Goal: Information Seeking & Learning: Learn about a topic

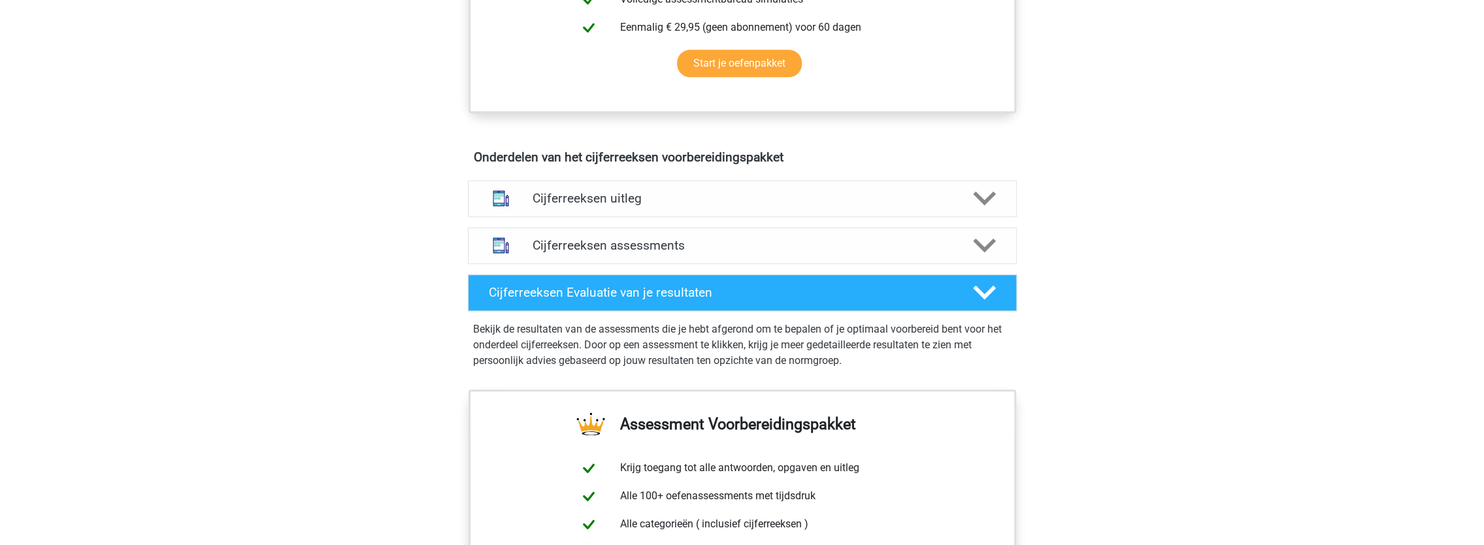
scroll to position [719, 0]
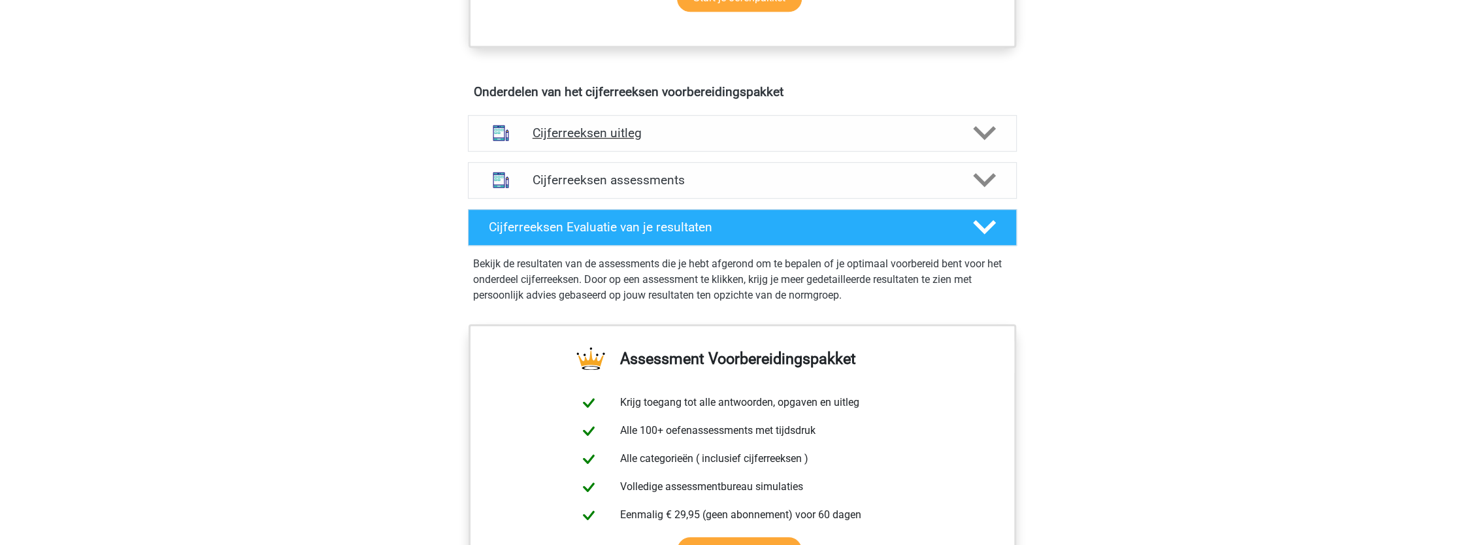
click at [983, 138] on icon at bounding box center [984, 133] width 23 height 23
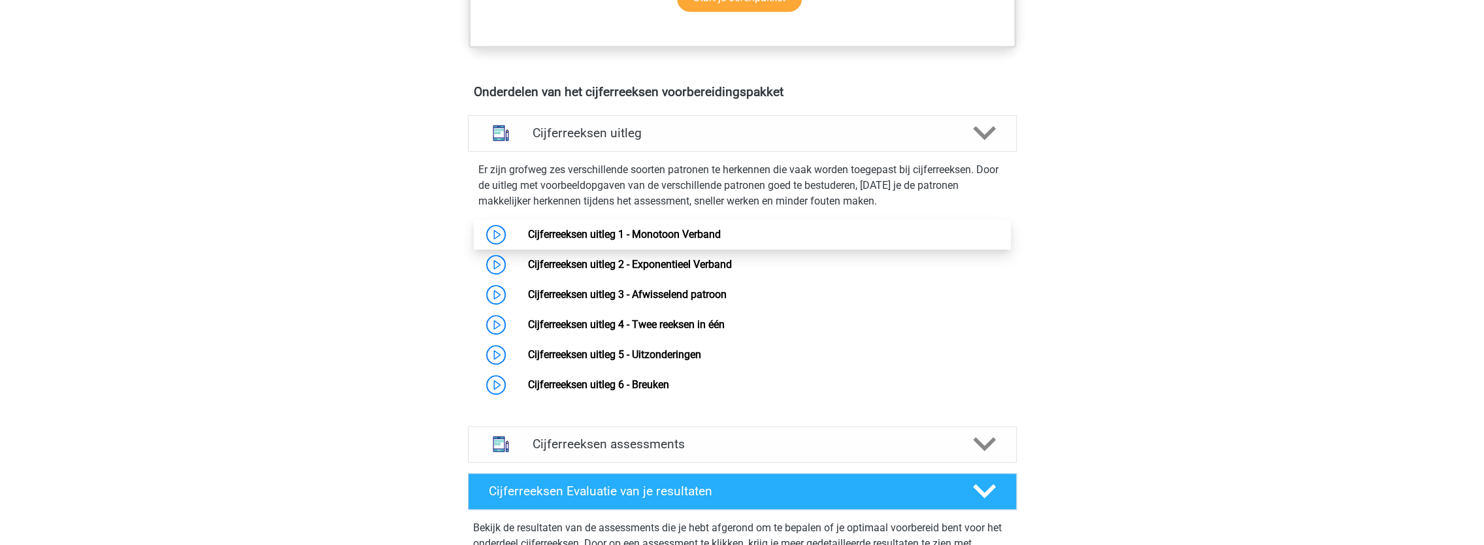
click at [624, 241] on link "Cijferreeksen uitleg 1 - Monotoon Verband" at bounding box center [624, 234] width 193 height 12
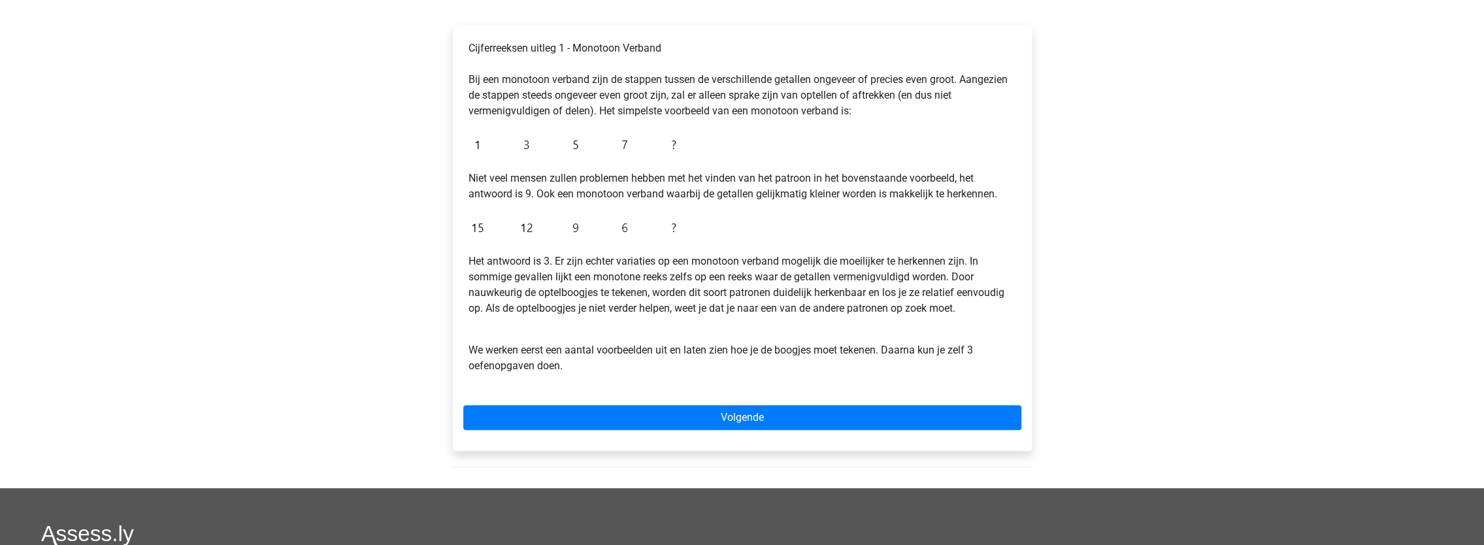
scroll to position [261, 0]
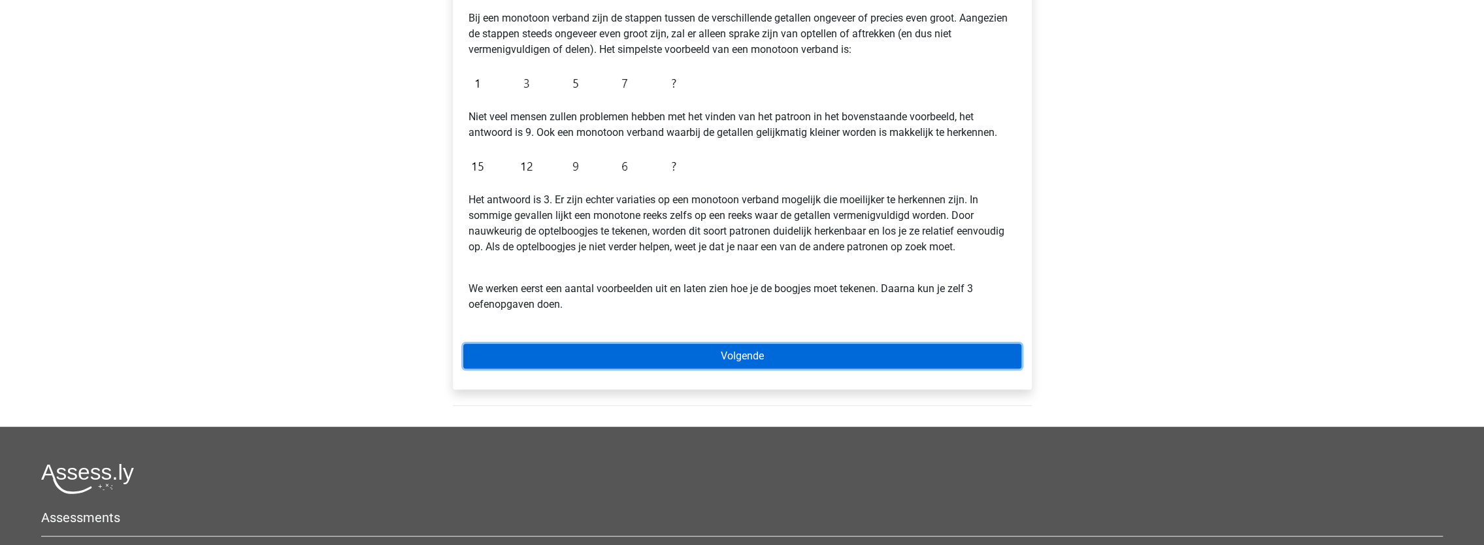
click at [916, 363] on link "Volgende" at bounding box center [742, 356] width 558 height 25
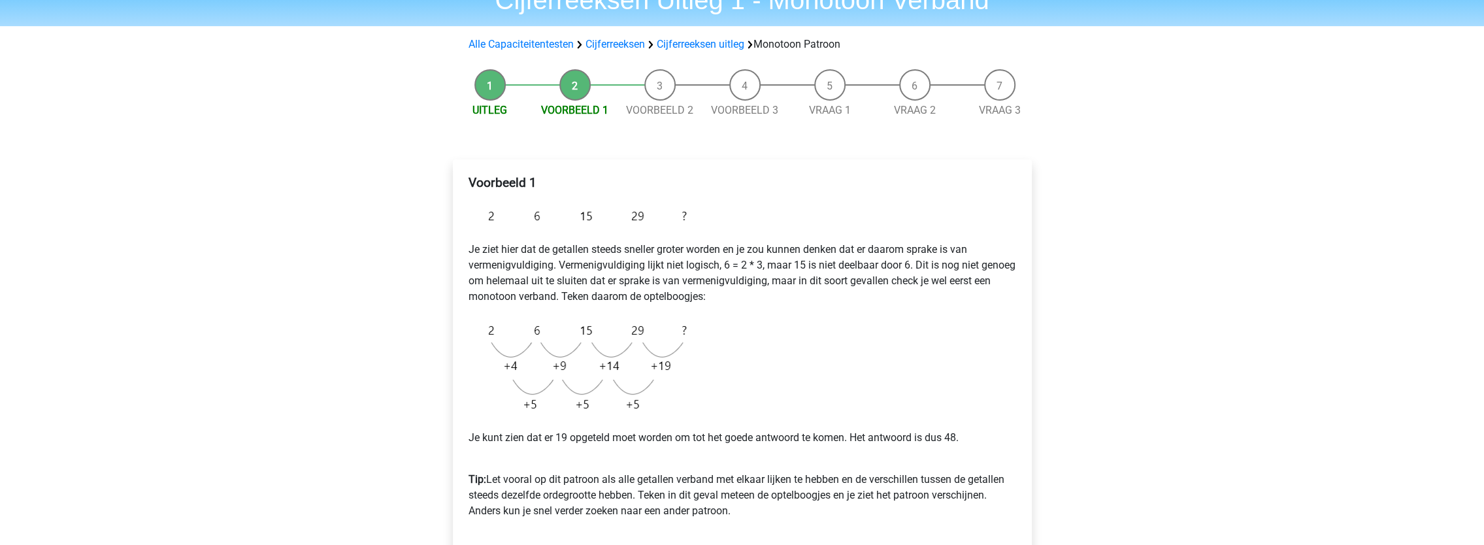
scroll to position [131, 0]
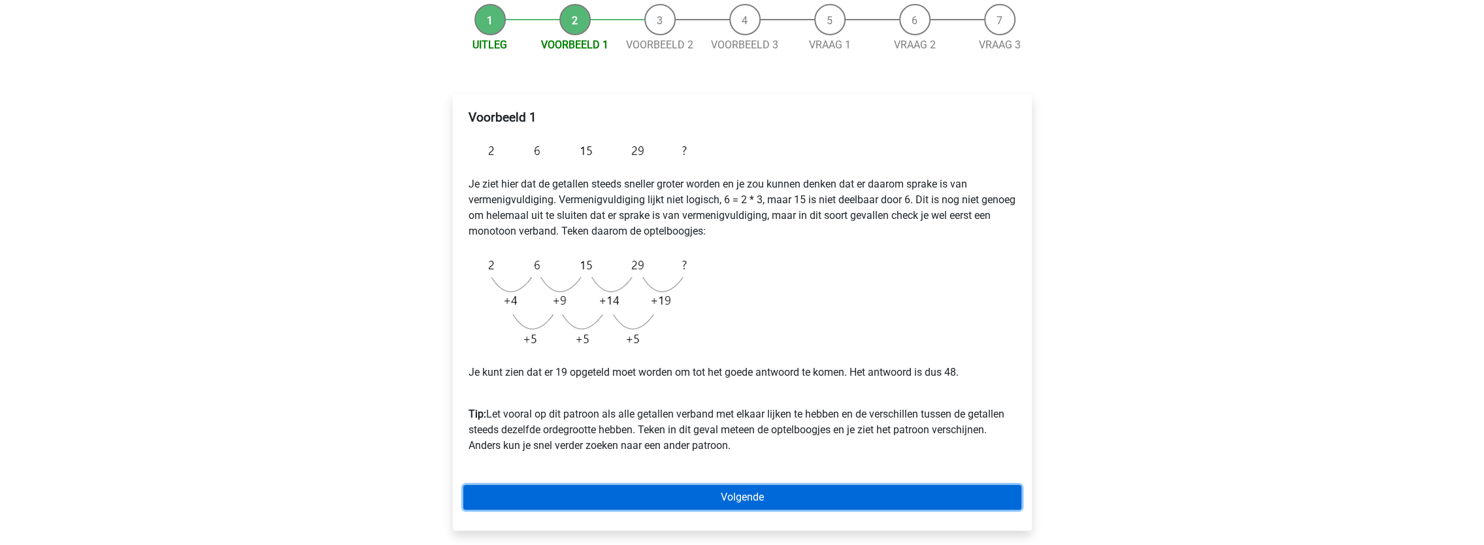
click at [718, 494] on link "Volgende" at bounding box center [742, 497] width 558 height 25
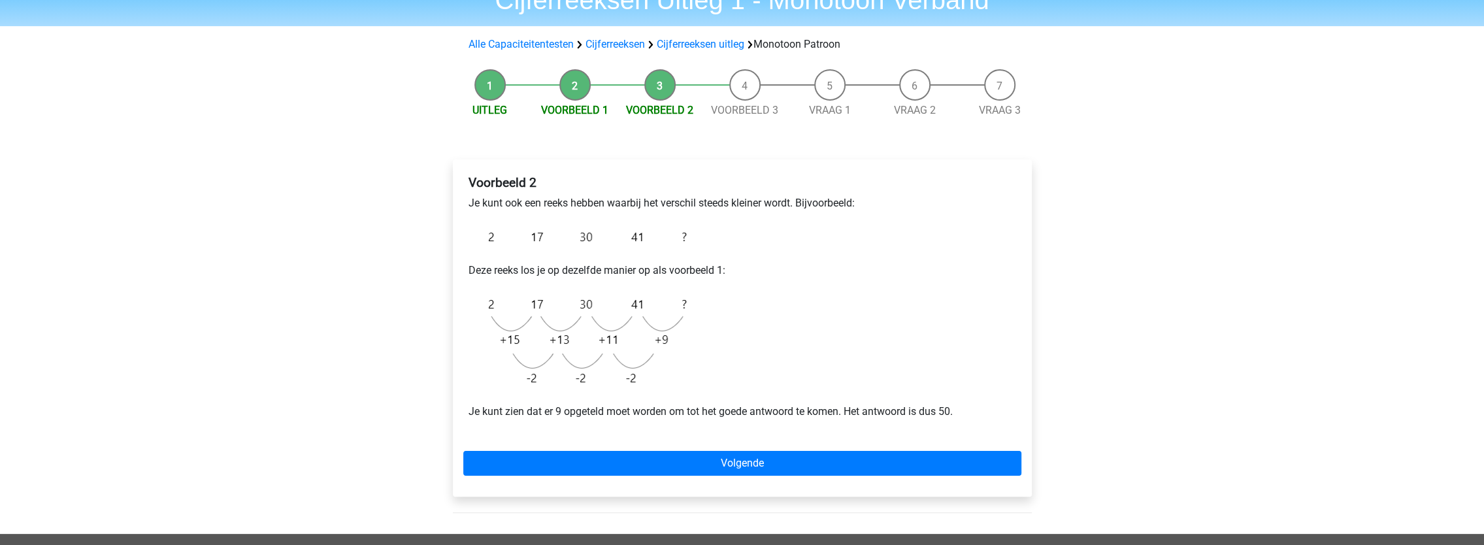
scroll to position [131, 0]
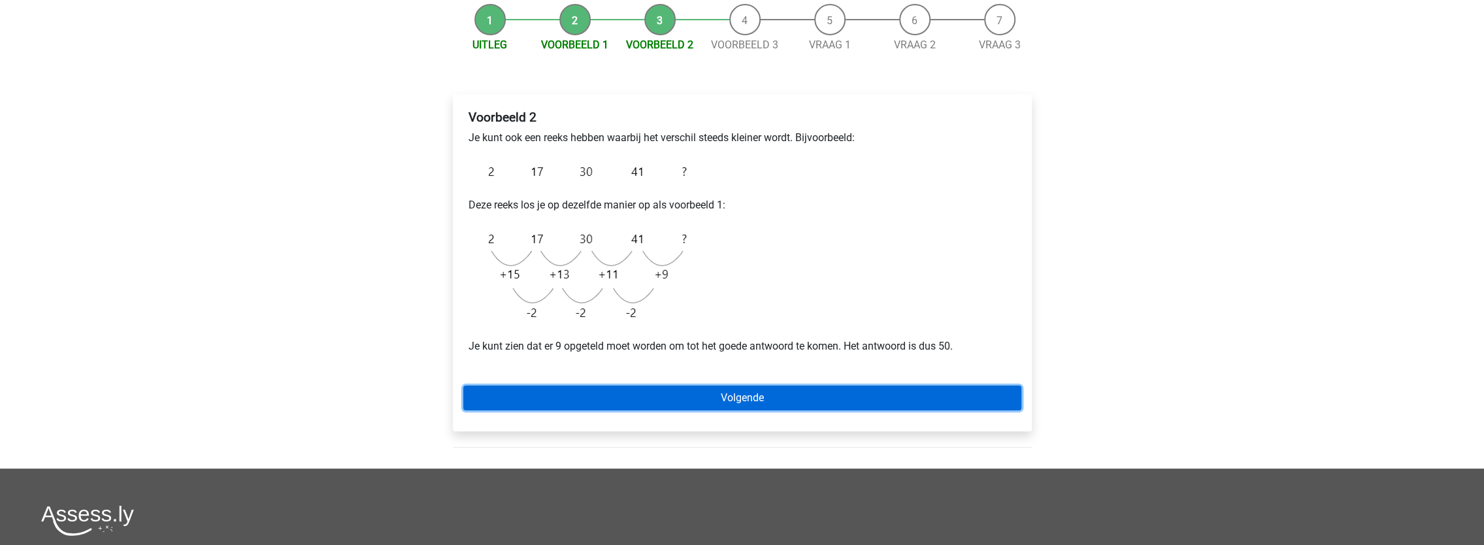
click at [773, 401] on link "Volgende" at bounding box center [742, 398] width 558 height 25
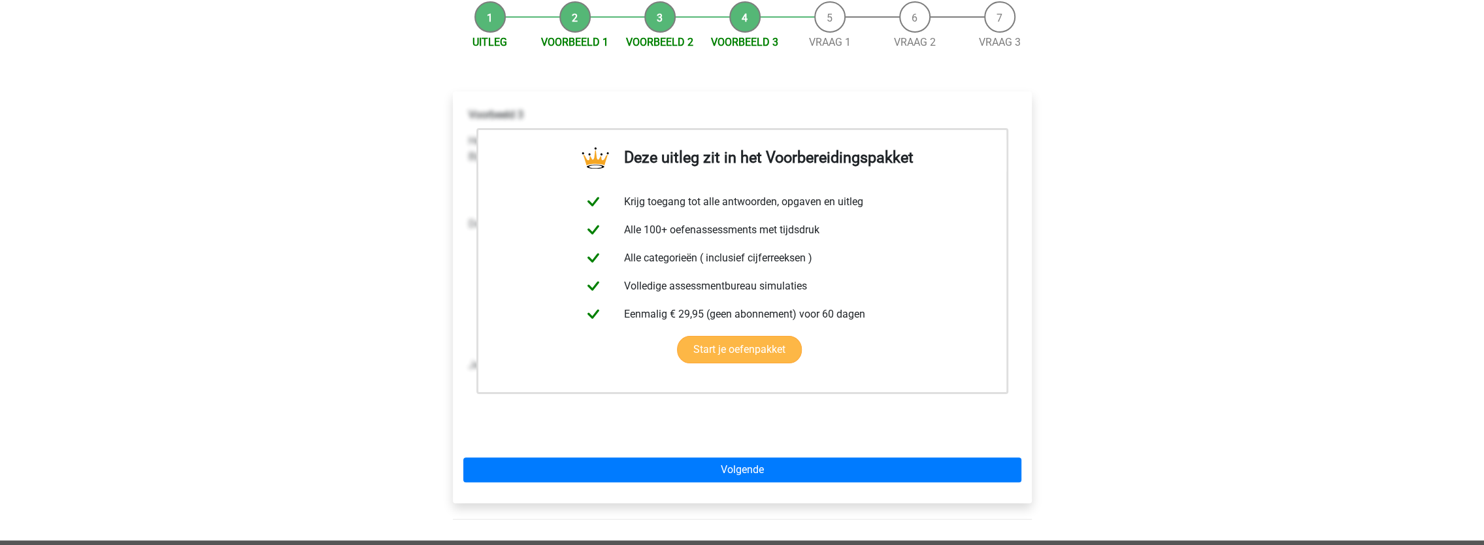
scroll to position [131, 0]
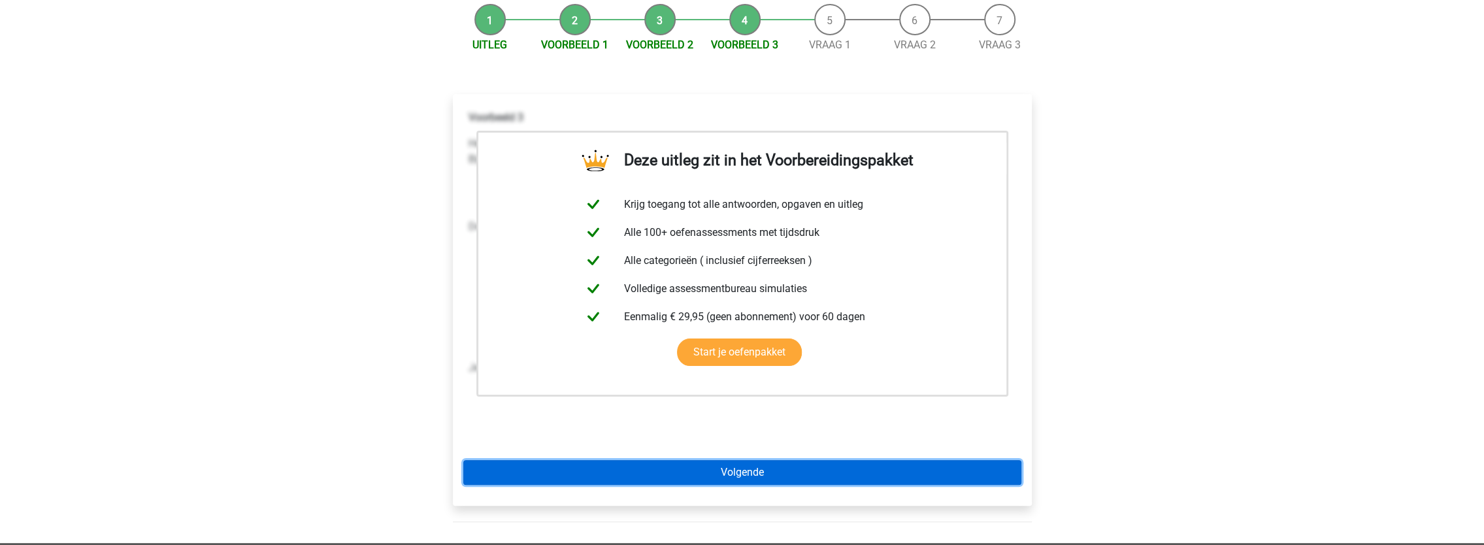
click at [774, 477] on link "Volgende" at bounding box center [742, 472] width 558 height 25
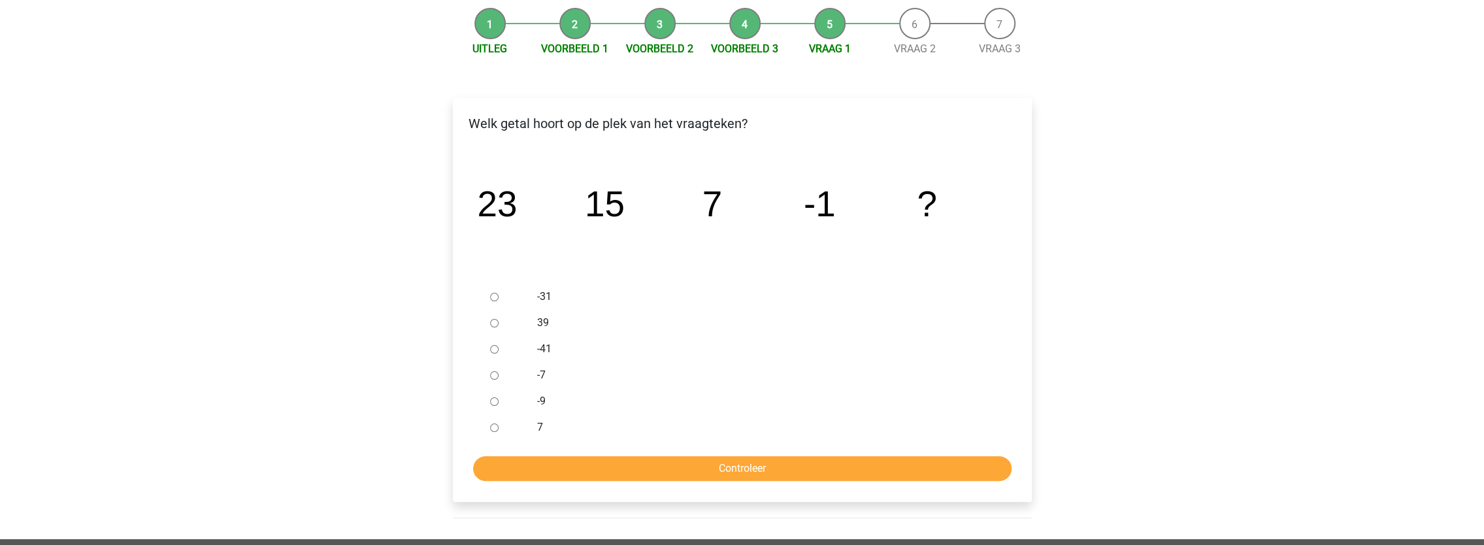
scroll to position [131, 0]
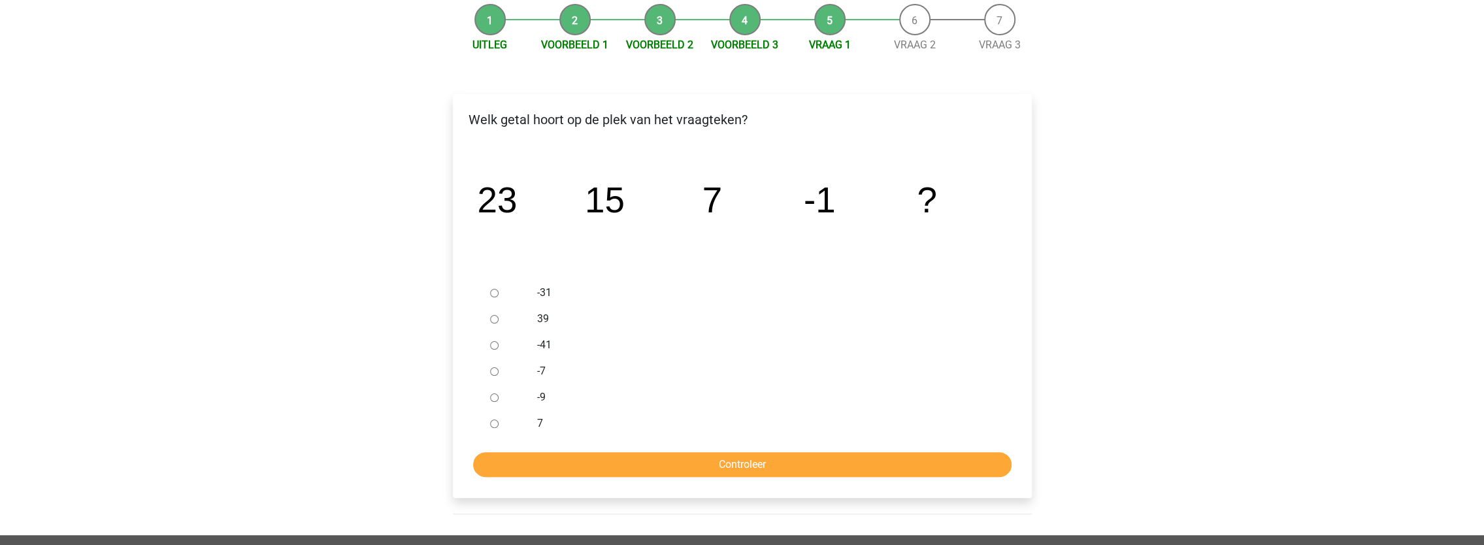
click at [495, 397] on input "-9" at bounding box center [494, 397] width 8 height 8
radio input "true"
click at [786, 465] on input "Controleer" at bounding box center [742, 464] width 539 height 25
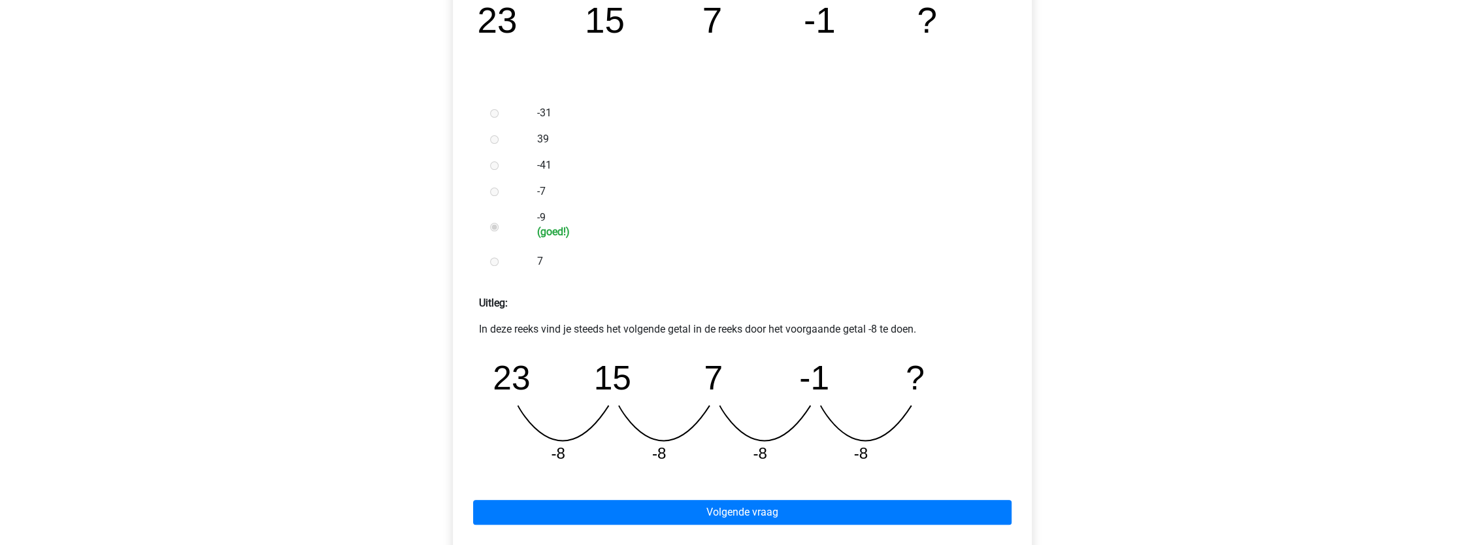
scroll to position [327, 0]
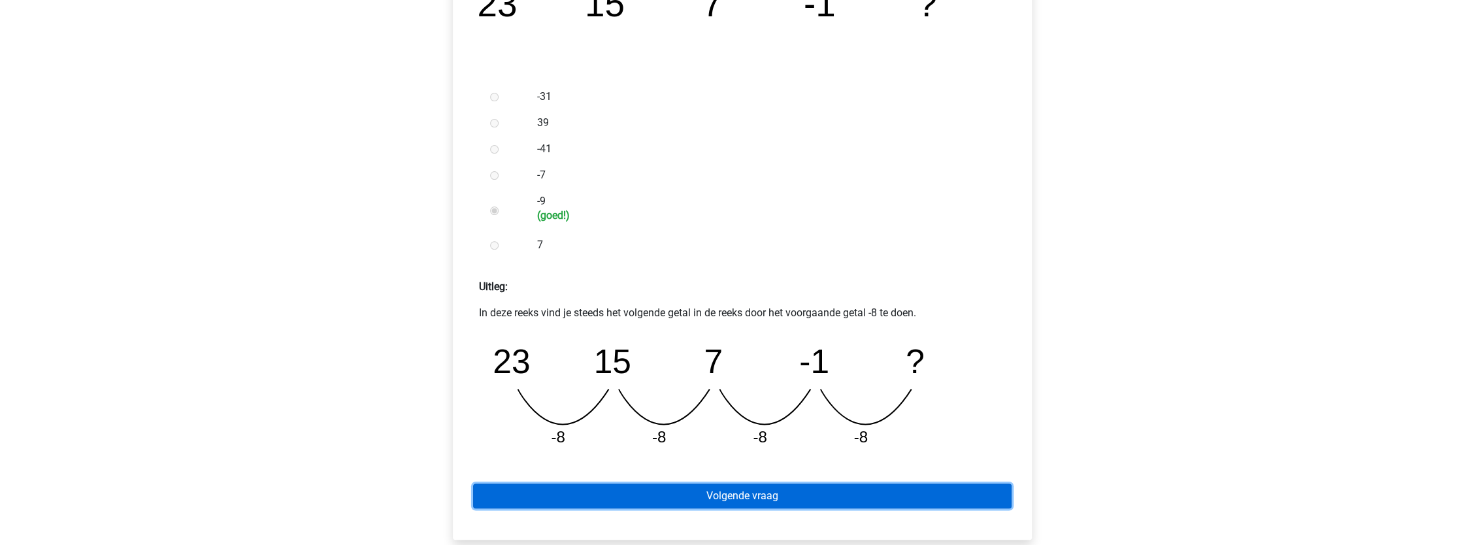
click at [782, 497] on link "Volgende vraag" at bounding box center [742, 496] width 539 height 25
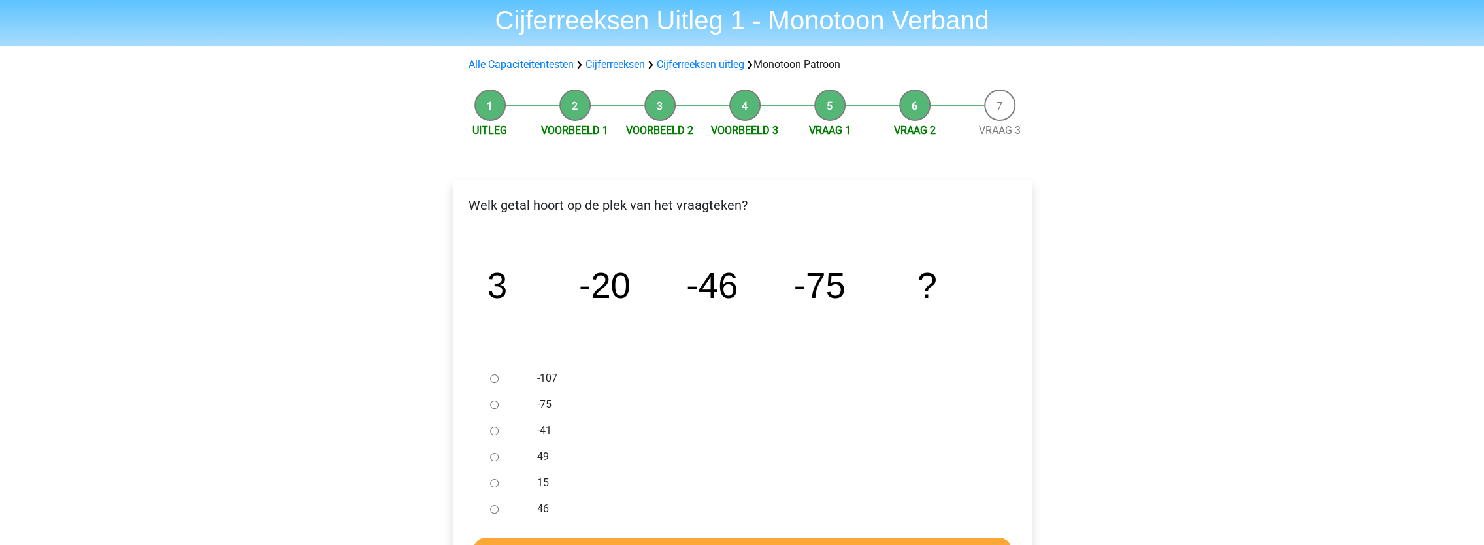
scroll to position [65, 0]
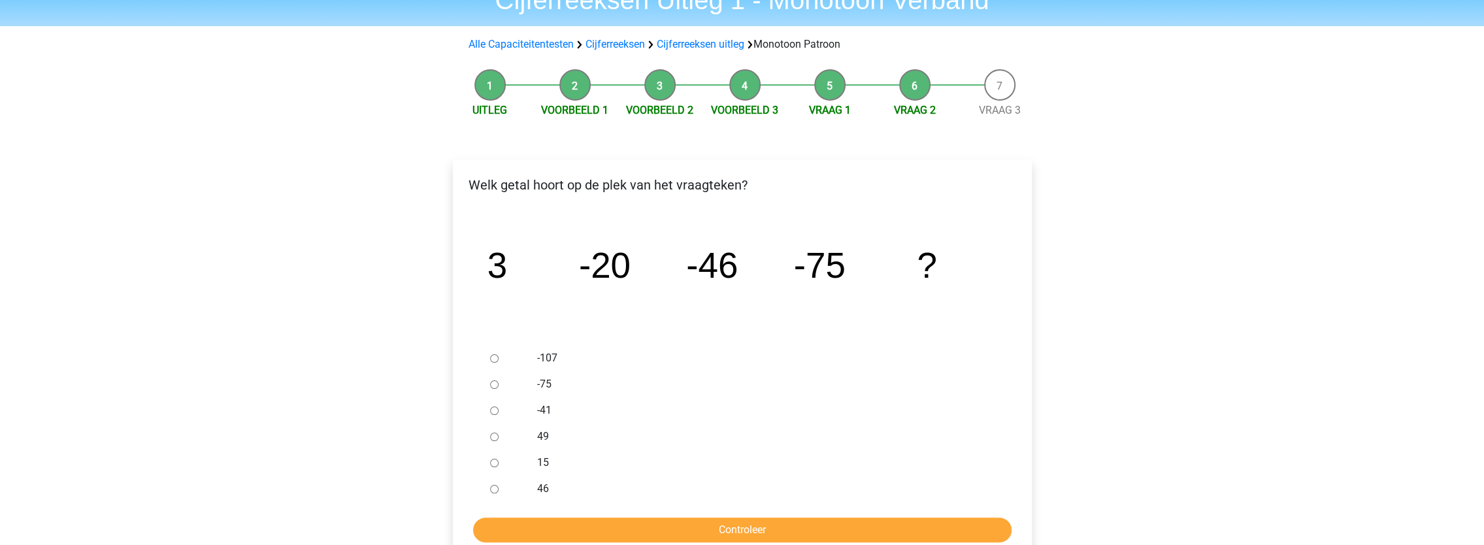
click at [487, 358] on div at bounding box center [506, 358] width 43 height 26
click at [494, 360] on input "-107" at bounding box center [494, 358] width 8 height 8
radio input "true"
click at [805, 531] on input "Controleer" at bounding box center [742, 530] width 539 height 25
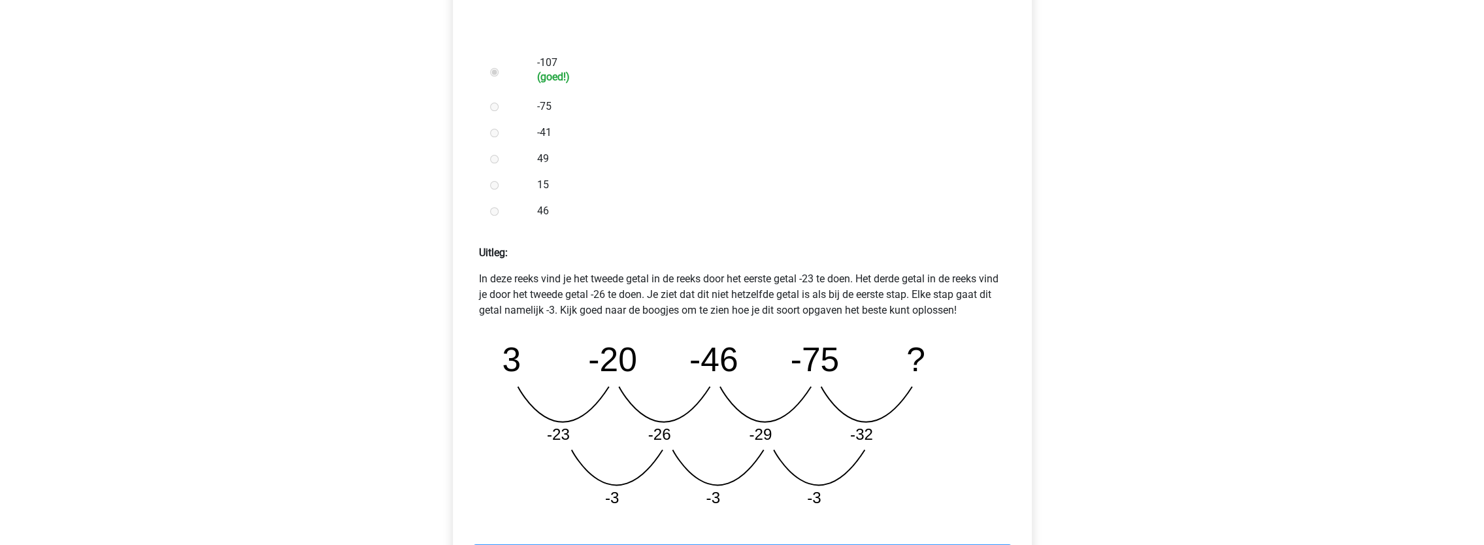
scroll to position [458, 0]
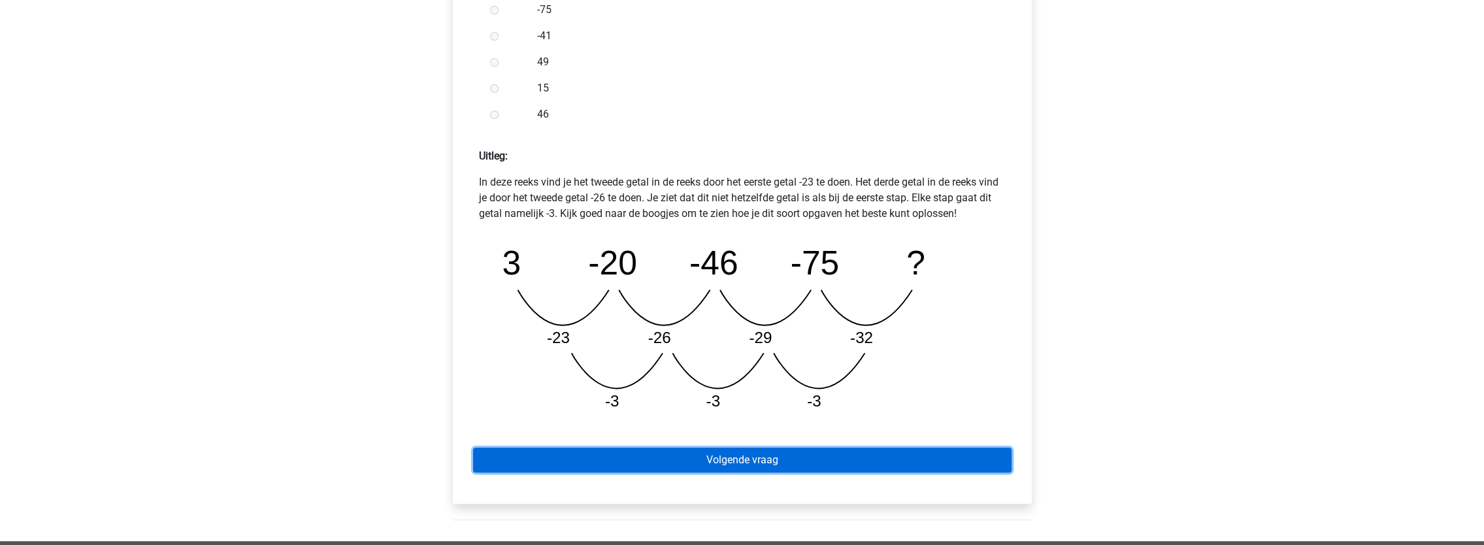
click at [795, 460] on link "Volgende vraag" at bounding box center [742, 460] width 539 height 25
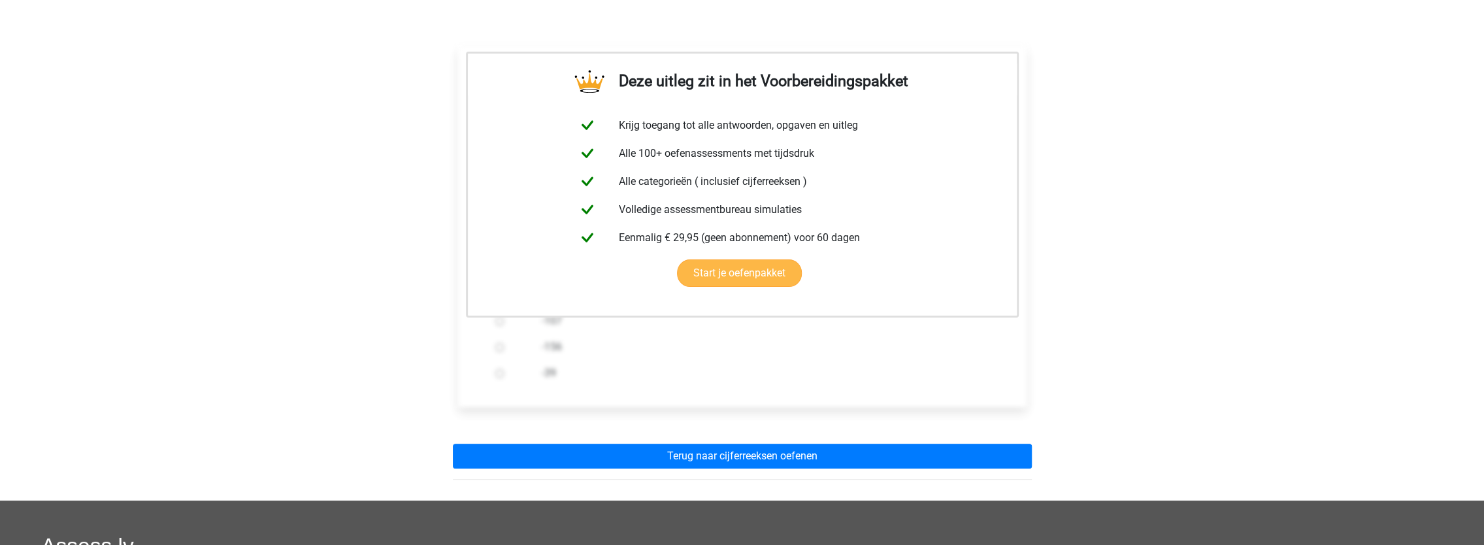
scroll to position [196, 0]
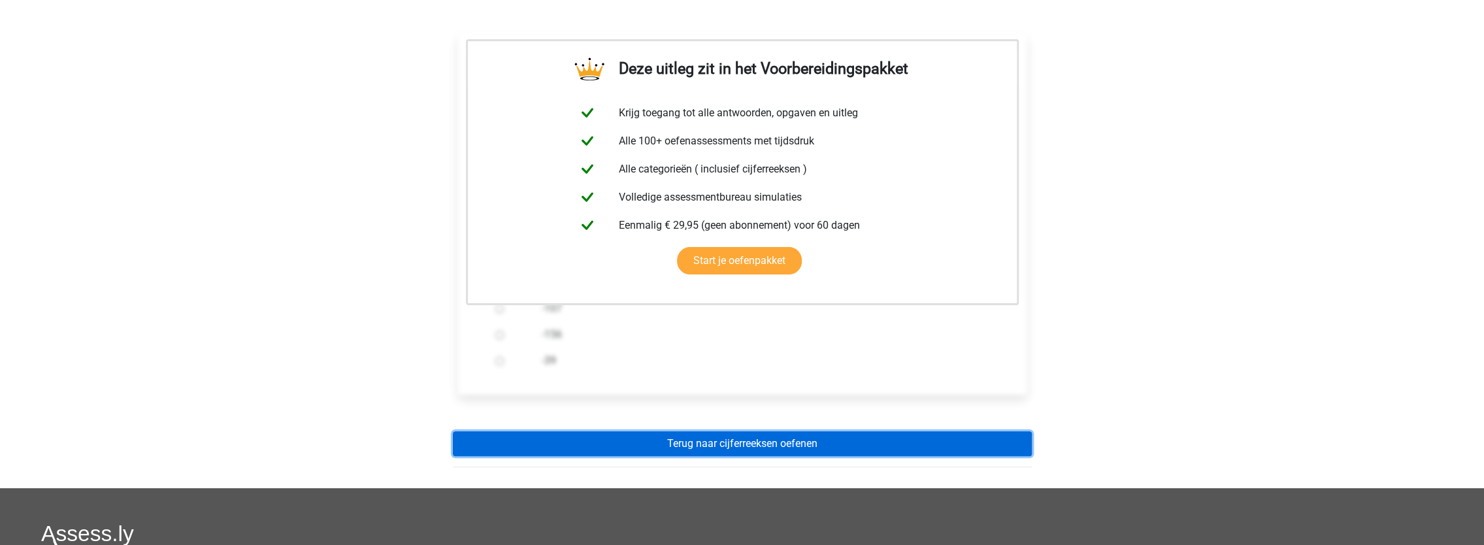
click at [788, 441] on link "Terug naar cijferreeksen oefenen" at bounding box center [742, 443] width 579 height 25
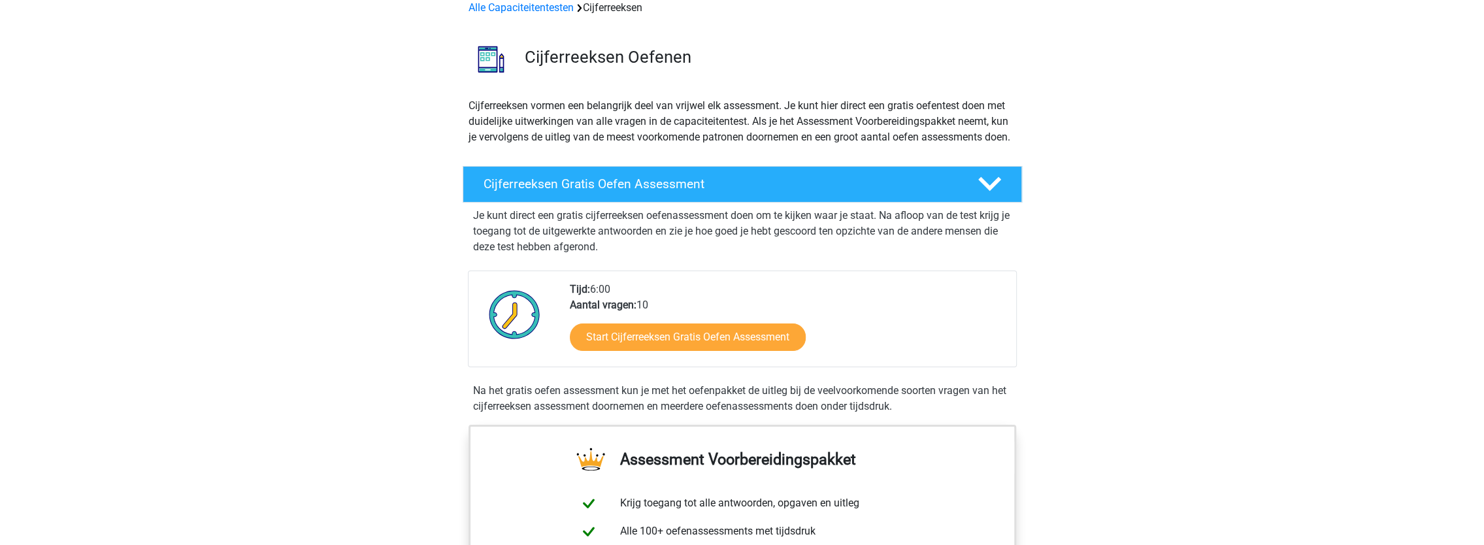
scroll to position [131, 0]
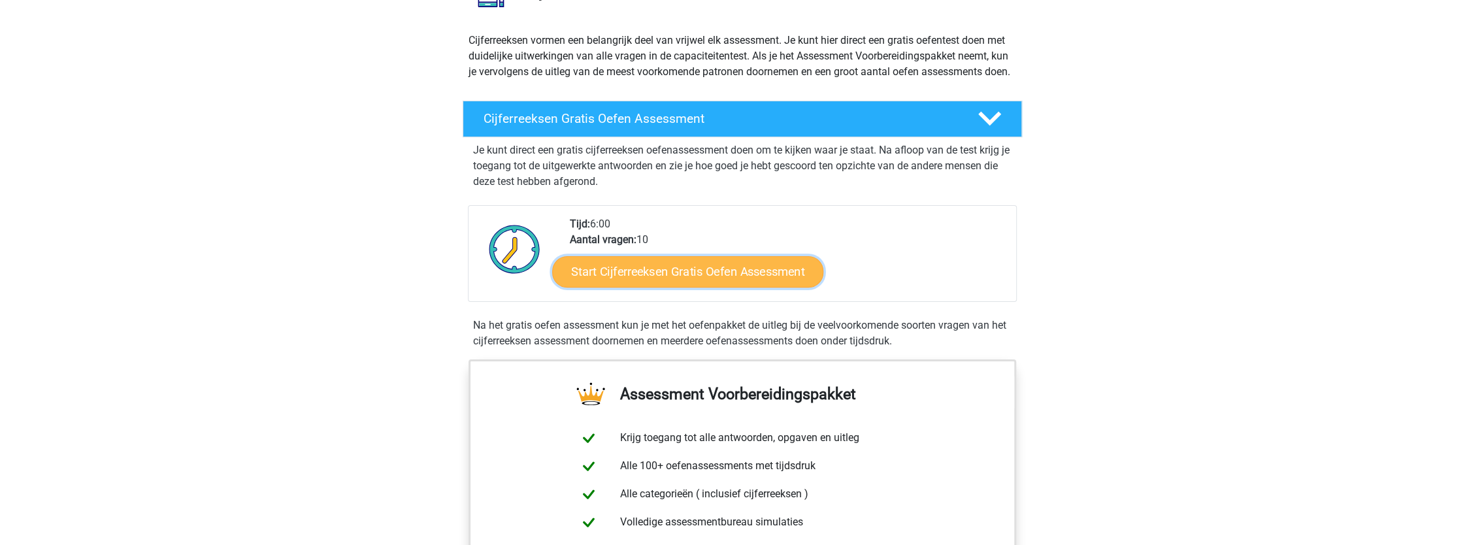
click at [741, 287] on link "Start Cijferreeksen Gratis Oefen Assessment" at bounding box center [687, 271] width 271 height 31
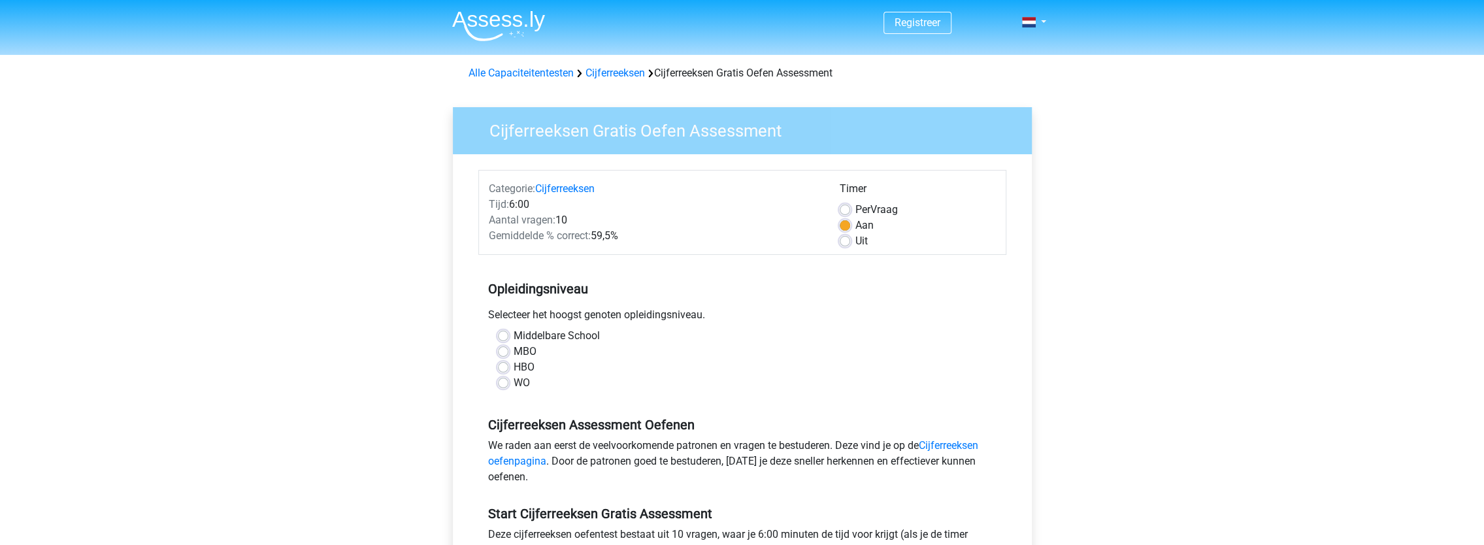
scroll to position [65, 0]
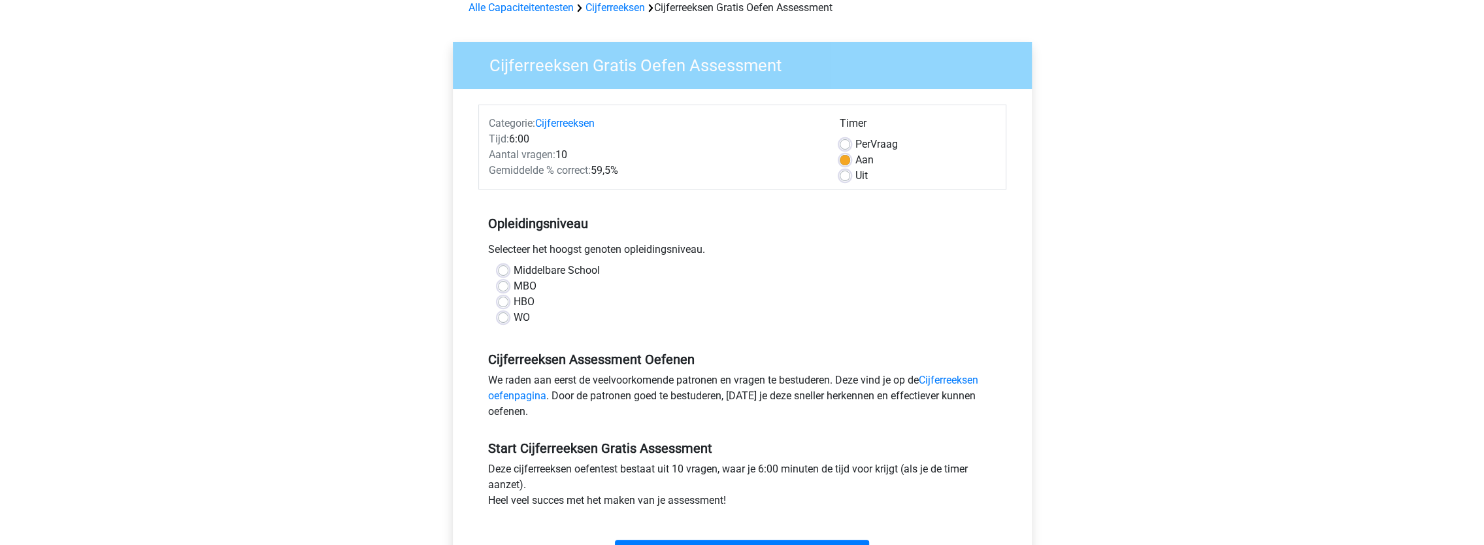
click at [514, 320] on label "WO" at bounding box center [522, 318] width 16 height 16
click at [503, 320] on input "WO" at bounding box center [503, 316] width 10 height 13
radio input "true"
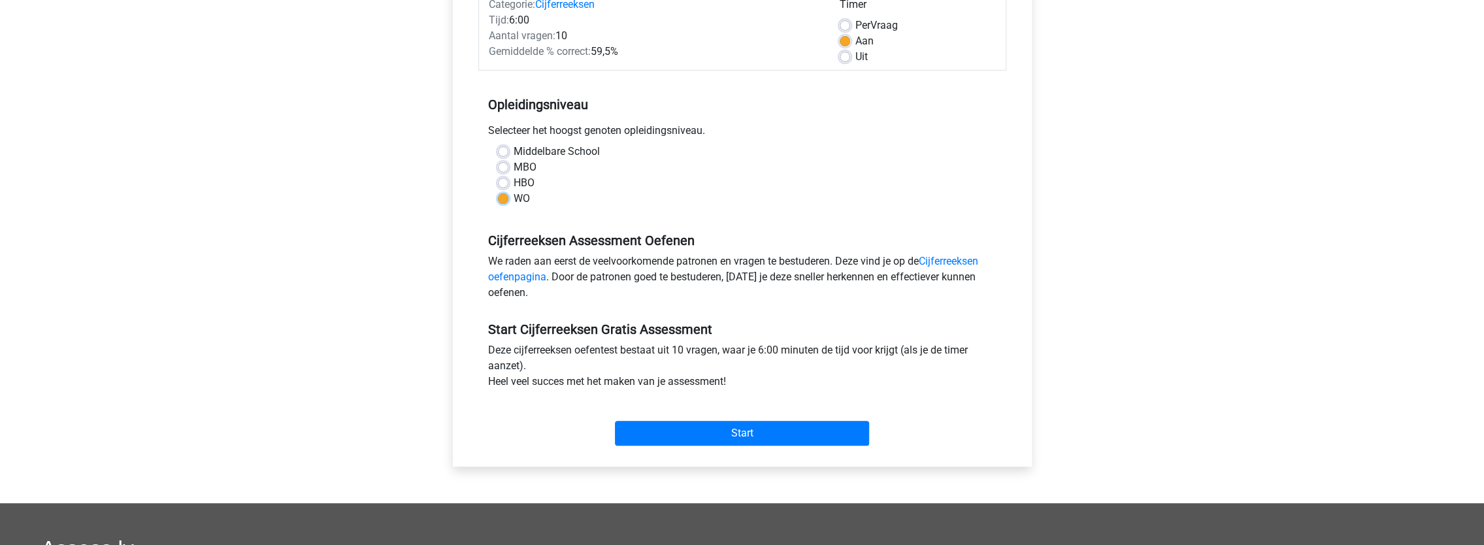
scroll to position [196, 0]
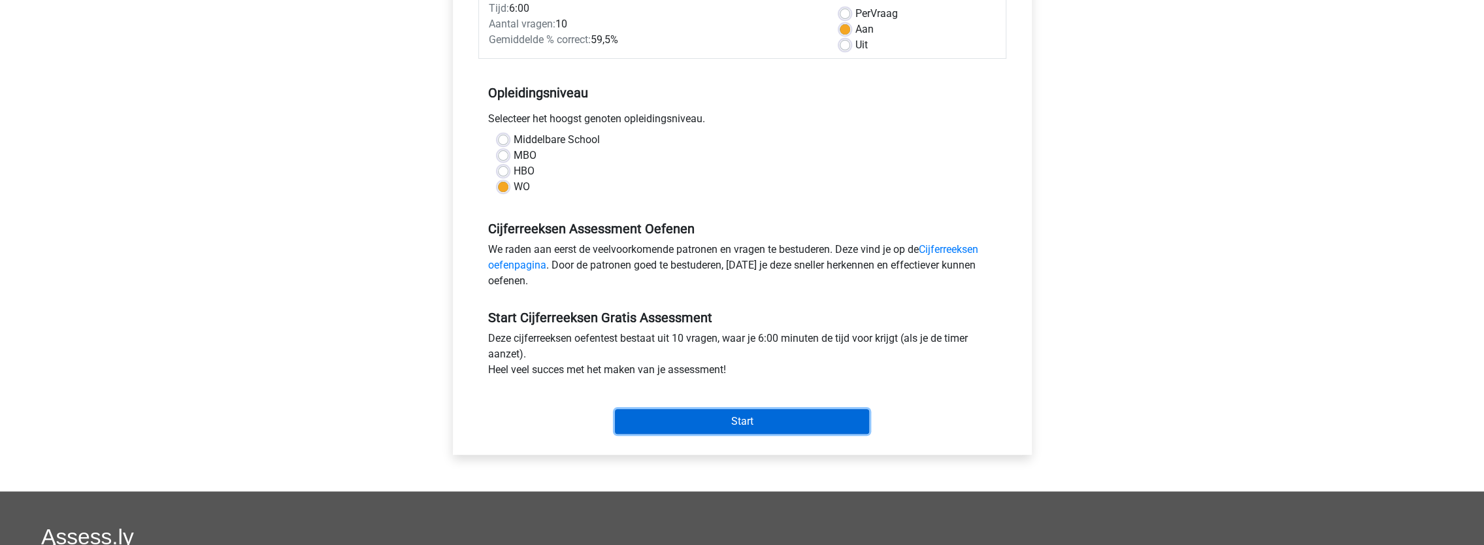
click at [754, 417] on input "Start" at bounding box center [742, 421] width 254 height 25
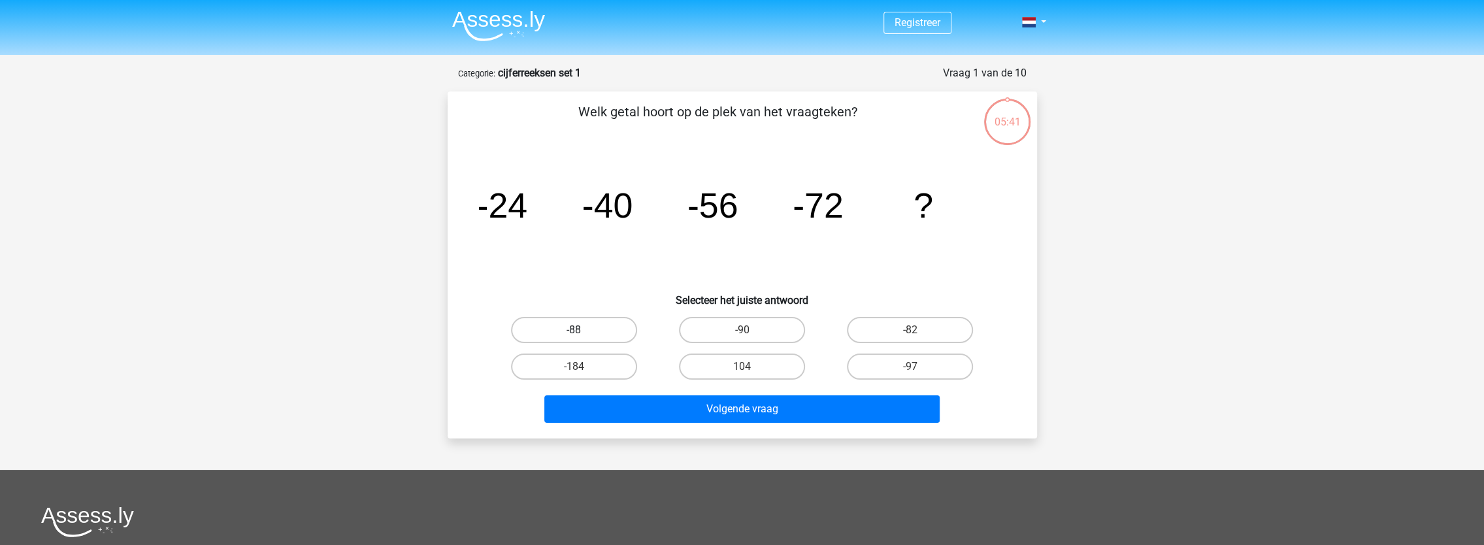
click at [612, 335] on label "-88" at bounding box center [574, 330] width 126 height 26
click at [582, 335] on input "-88" at bounding box center [578, 334] width 8 height 8
radio input "true"
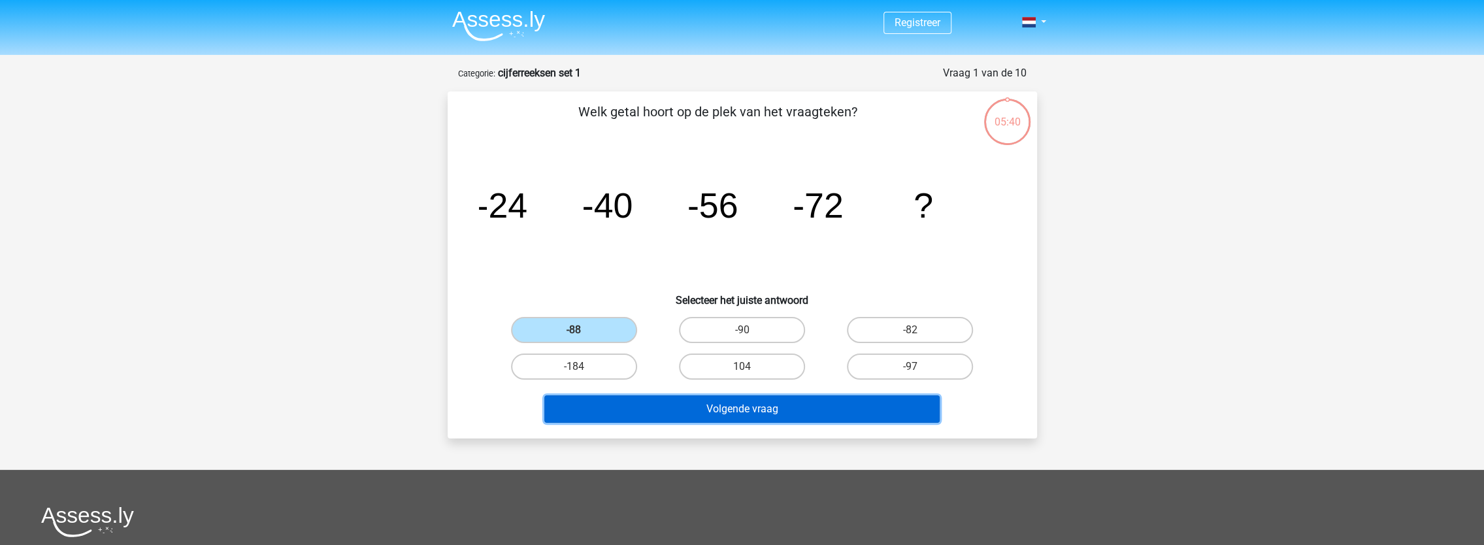
click at [776, 408] on button "Volgende vraag" at bounding box center [741, 408] width 395 height 27
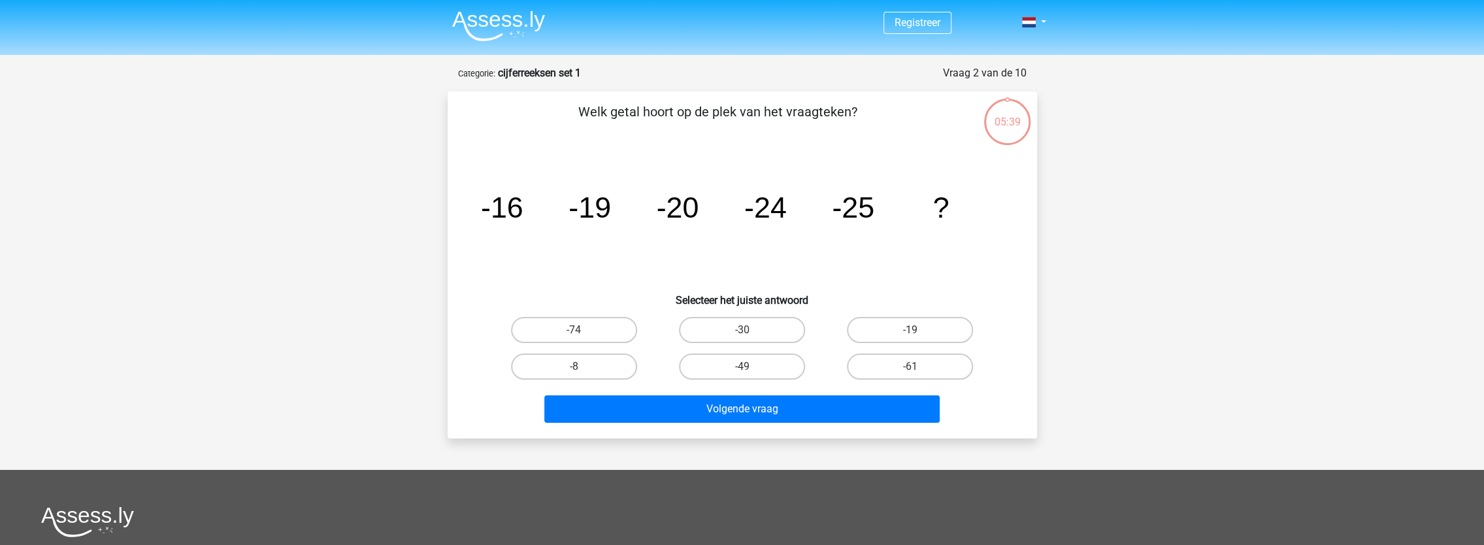
scroll to position [65, 0]
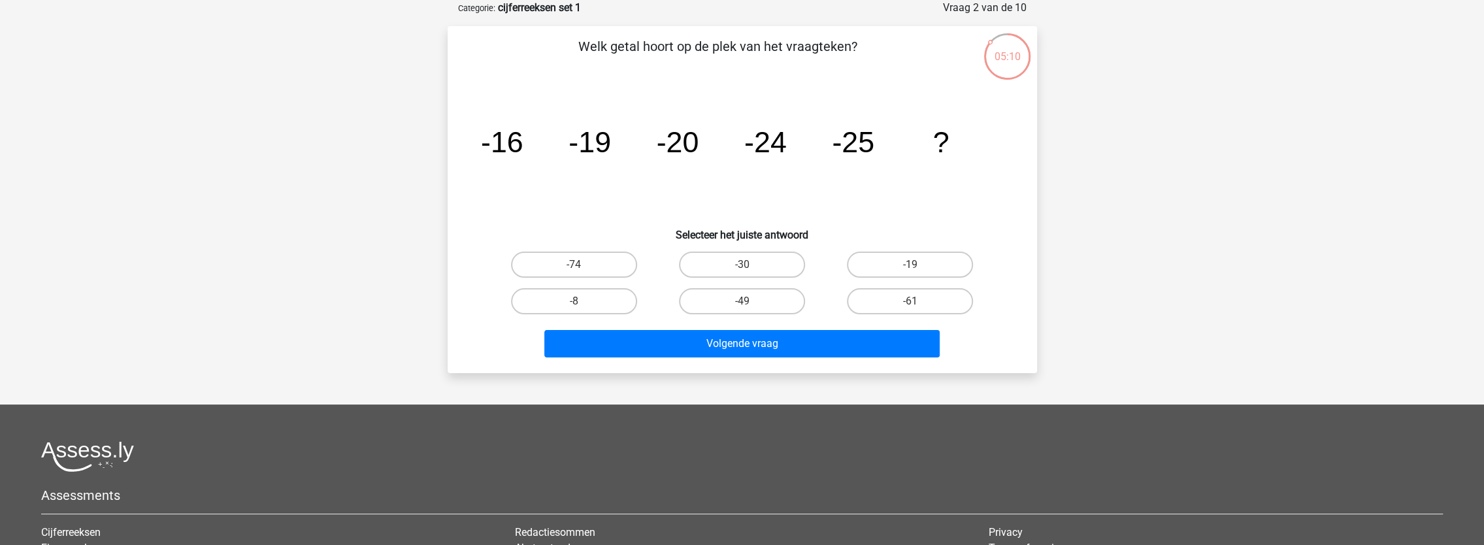
drag, startPoint x: 780, startPoint y: 260, endPoint x: 792, endPoint y: 278, distance: 21.4
click at [780, 261] on label "-30" at bounding box center [742, 265] width 126 height 26
click at [750, 265] on input "-30" at bounding box center [746, 269] width 8 height 8
radio input "true"
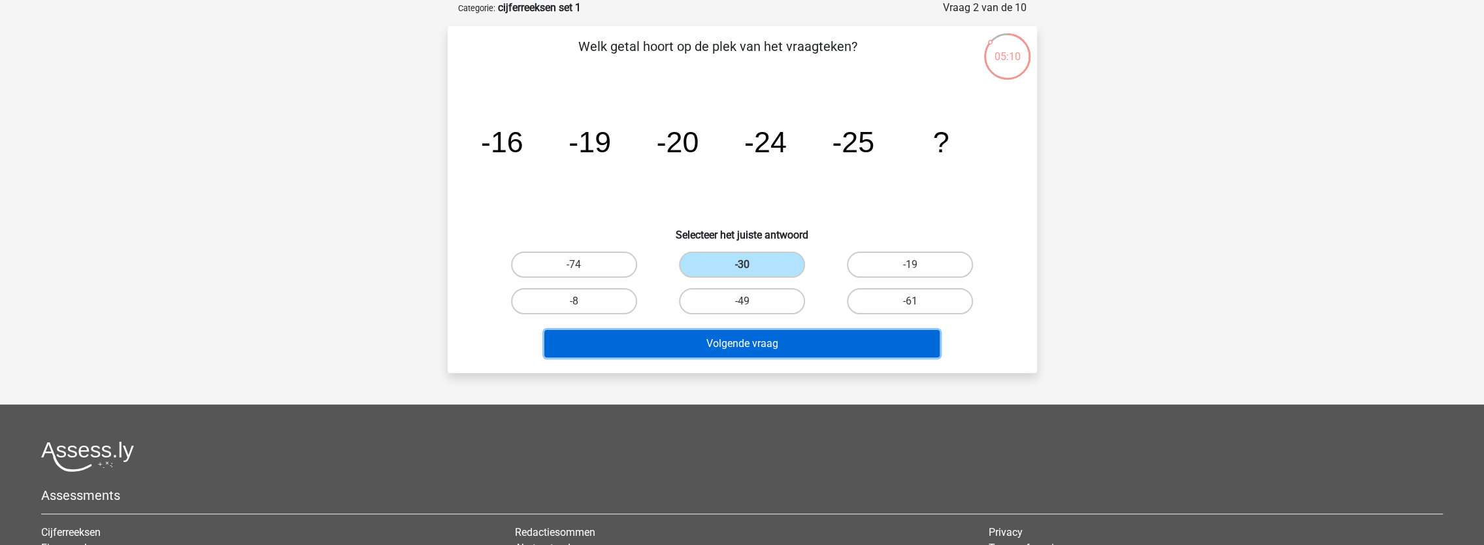
drag, startPoint x: 797, startPoint y: 347, endPoint x: 797, endPoint y: 331, distance: 15.7
click at [797, 349] on button "Volgende vraag" at bounding box center [741, 343] width 395 height 27
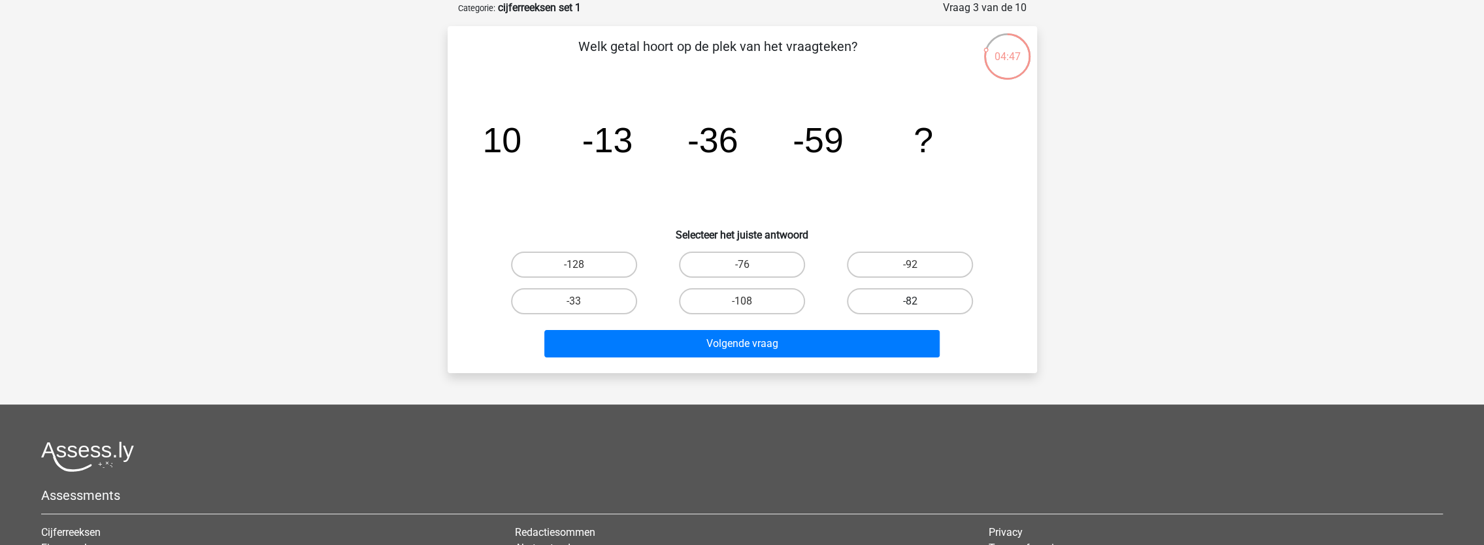
click at [941, 307] on label "-82" at bounding box center [910, 301] width 126 height 26
click at [919, 307] on input "-82" at bounding box center [914, 305] width 8 height 8
radio input "true"
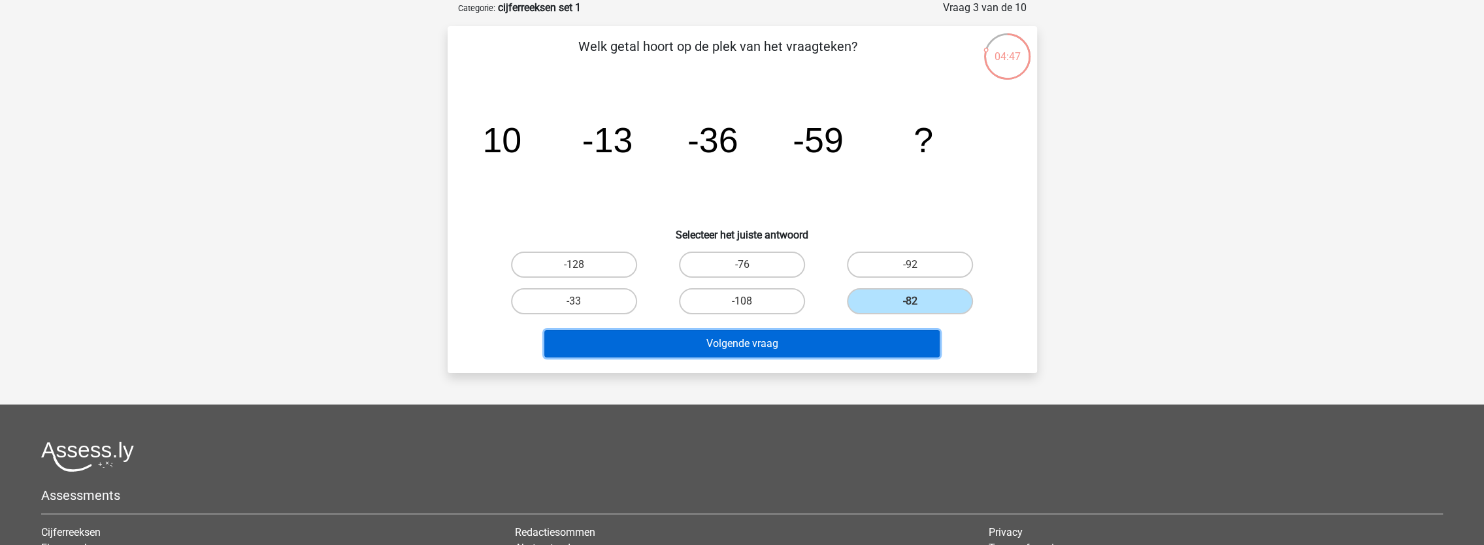
click at [797, 348] on button "Volgende vraag" at bounding box center [741, 343] width 395 height 27
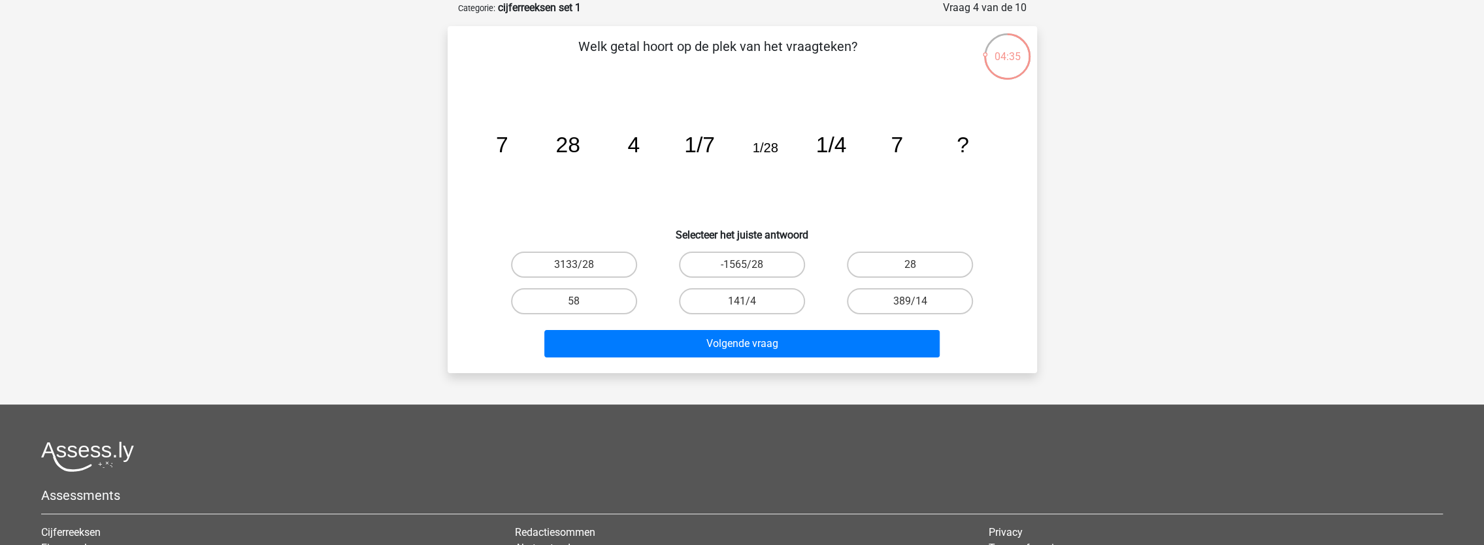
click at [910, 267] on input "28" at bounding box center [914, 269] width 8 height 8
radio input "true"
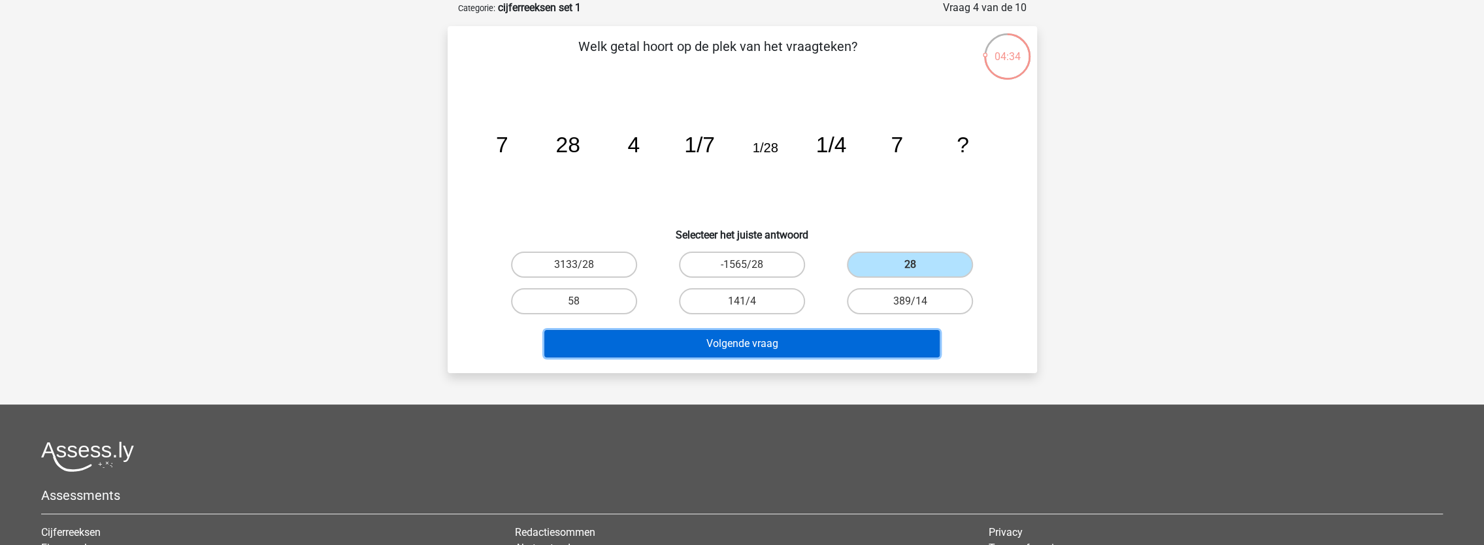
click at [757, 337] on button "Volgende vraag" at bounding box center [741, 343] width 395 height 27
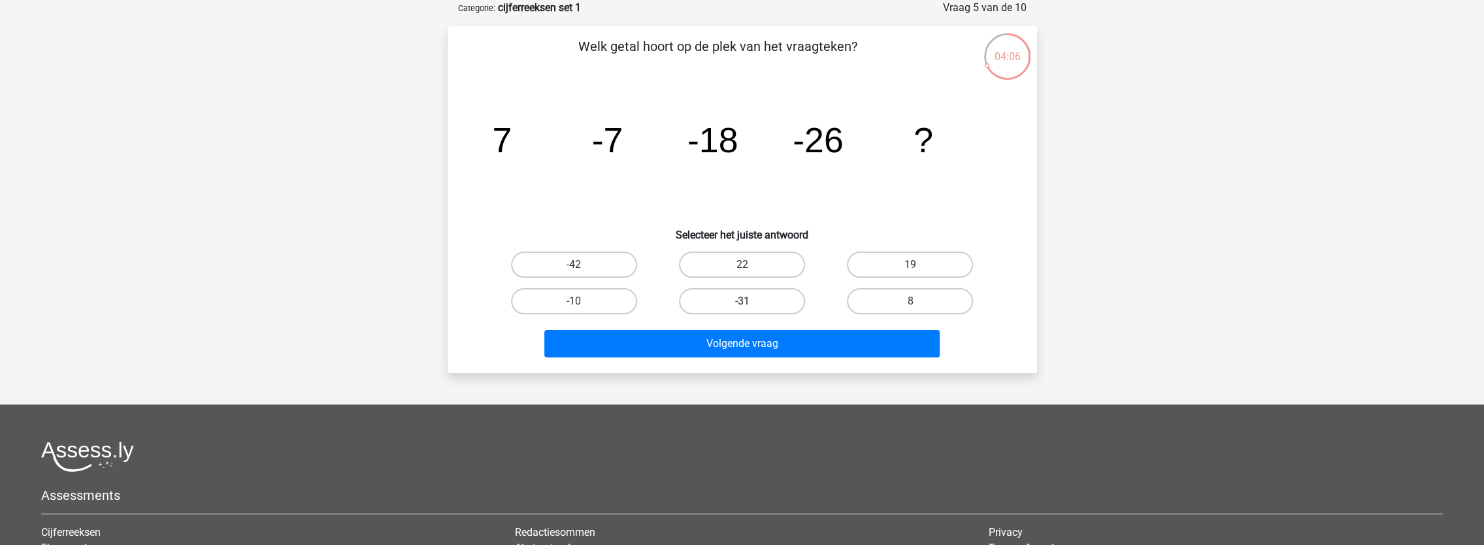
click at [759, 302] on label "-31" at bounding box center [742, 301] width 126 height 26
click at [750, 302] on input "-31" at bounding box center [746, 305] width 8 height 8
radio input "true"
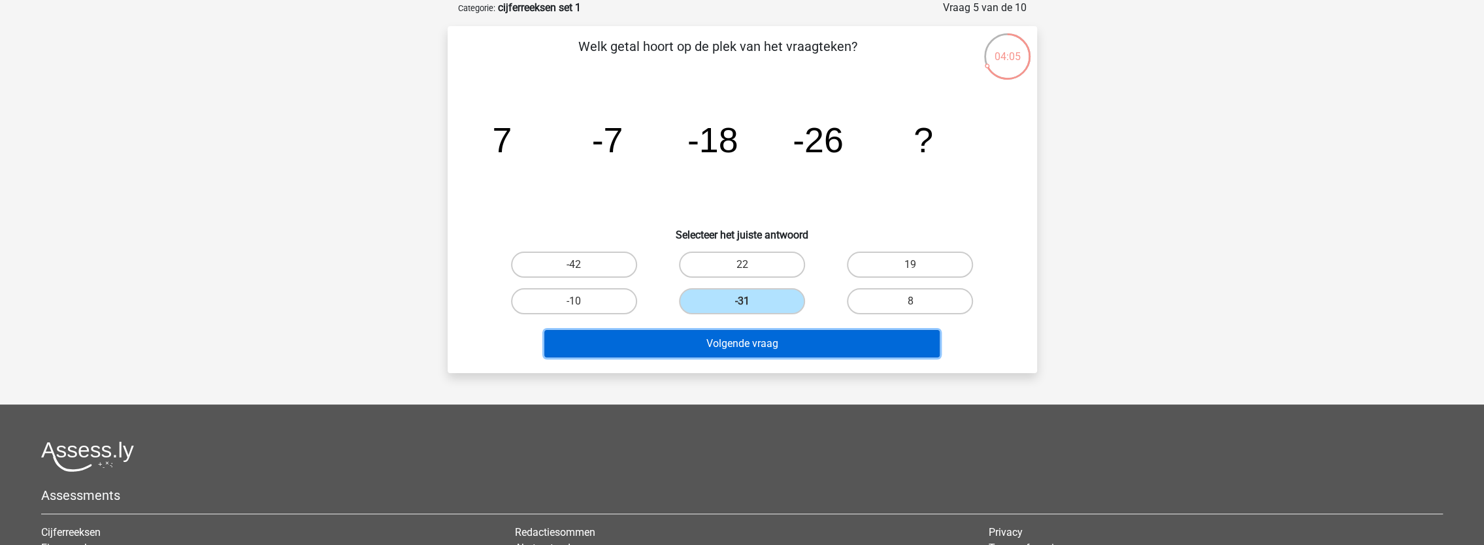
click at [769, 346] on button "Volgende vraag" at bounding box center [741, 343] width 395 height 27
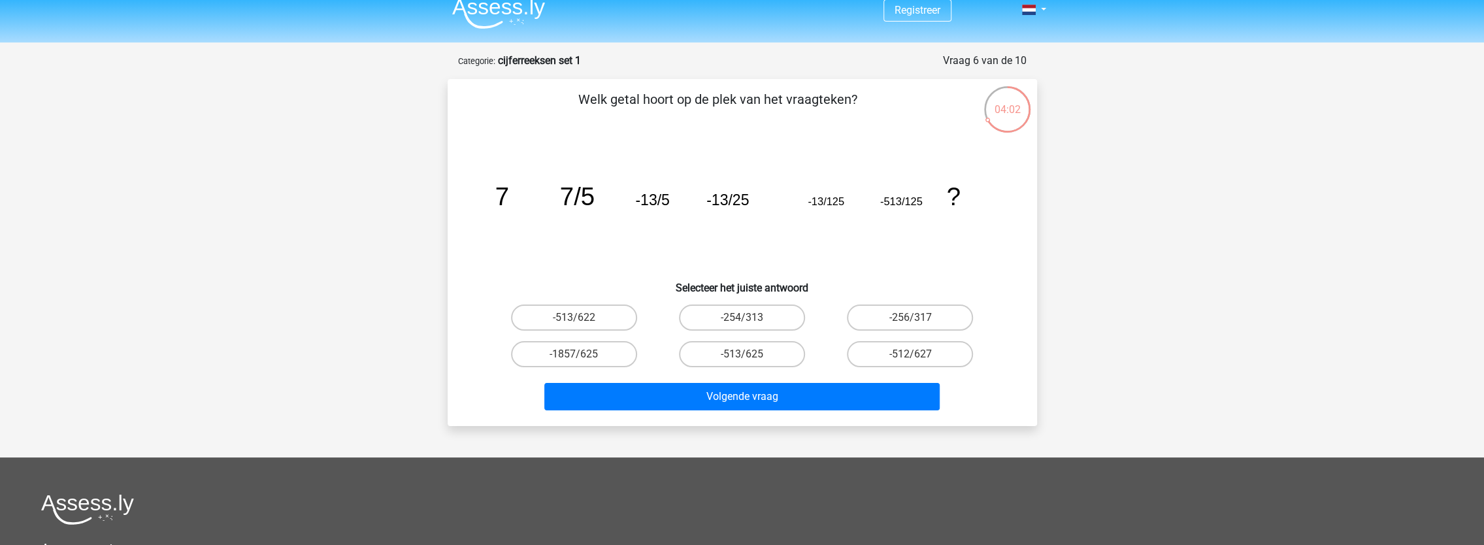
scroll to position [0, 0]
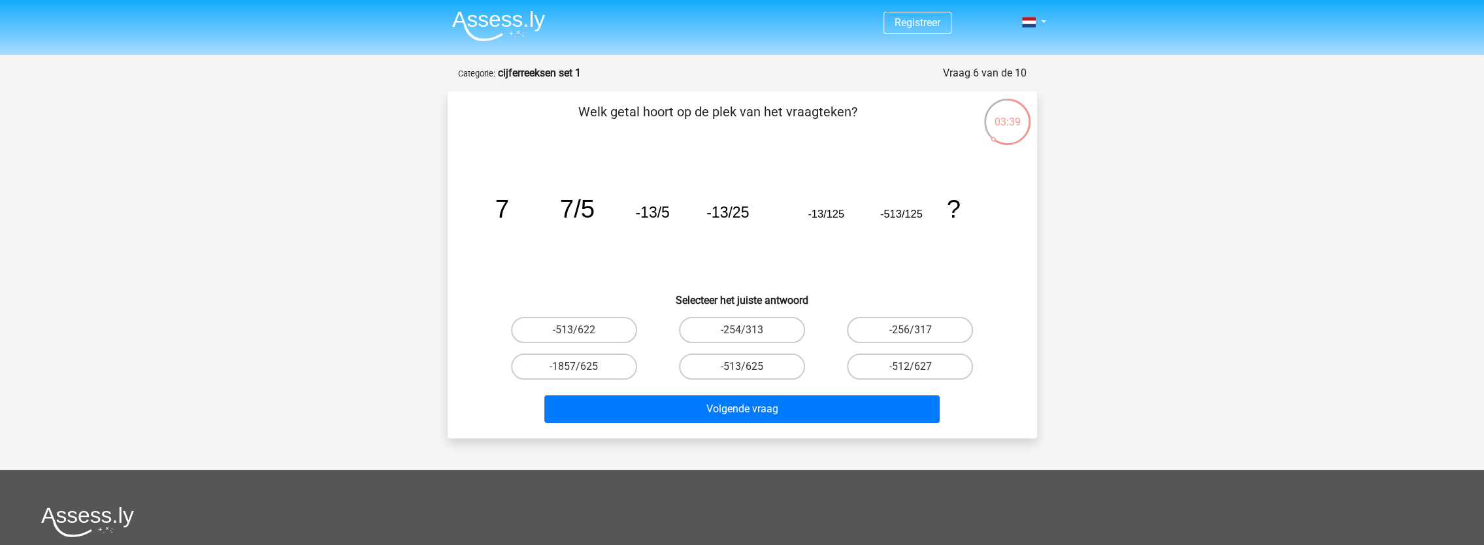
click at [631, 315] on div "-513/622" at bounding box center [574, 330] width 168 height 37
click at [731, 370] on label "-513/625" at bounding box center [742, 367] width 126 height 26
click at [742, 370] on input "-513/625" at bounding box center [746, 371] width 8 height 8
radio input "true"
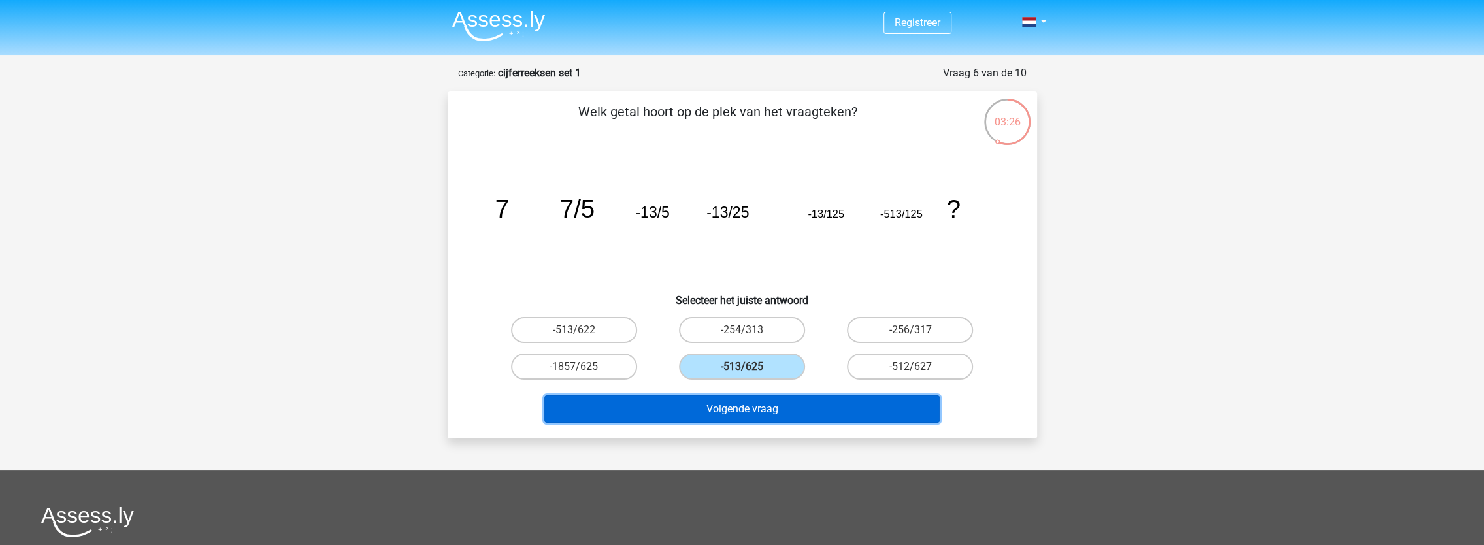
click at [761, 409] on button "Volgende vraag" at bounding box center [741, 408] width 395 height 27
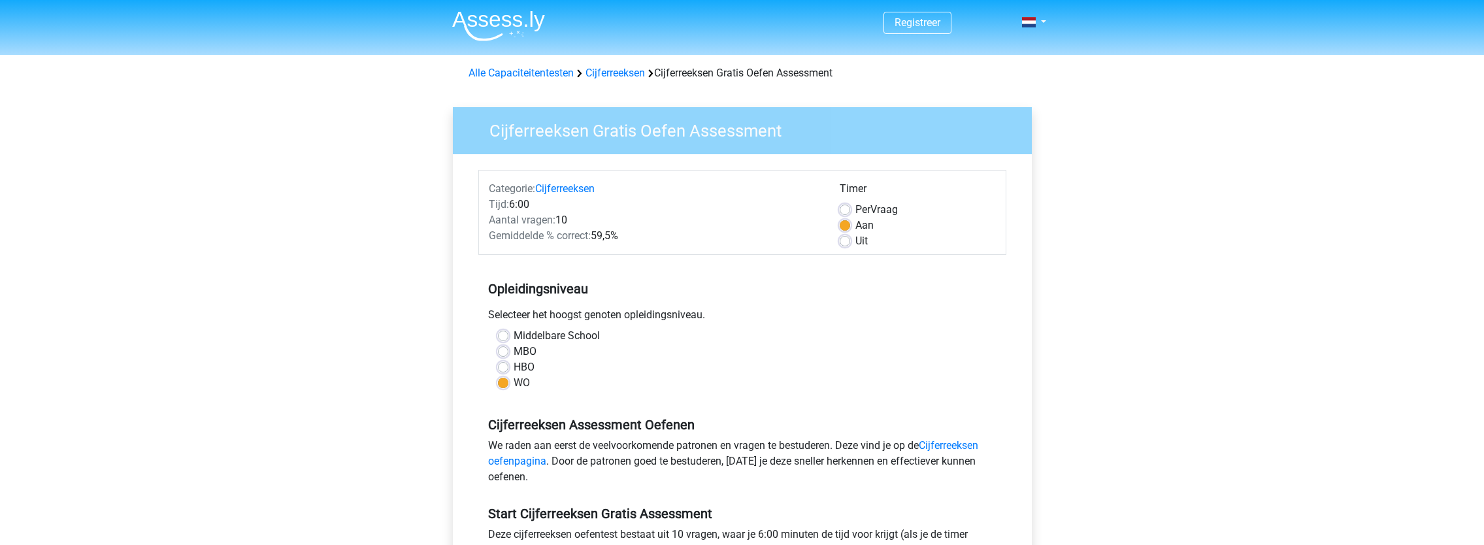
scroll to position [196, 0]
